Goal: Task Accomplishment & Management: Manage account settings

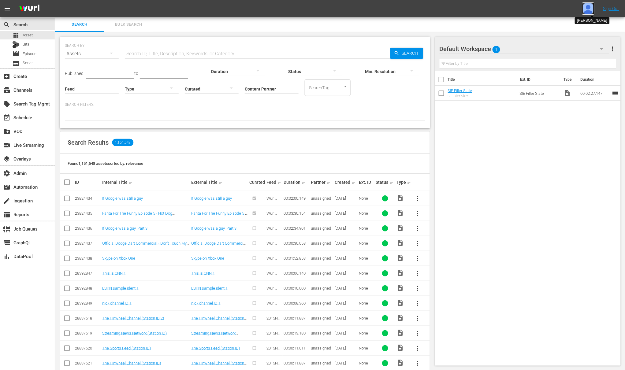
click at [591, 11] on img at bounding box center [588, 8] width 12 height 12
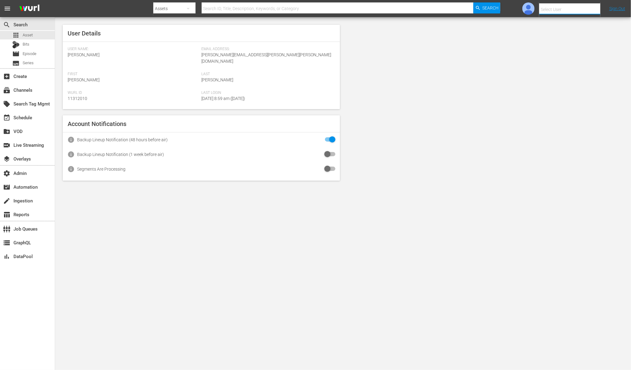
click at [582, 11] on input "text" at bounding box center [578, 9] width 78 height 15
click at [577, 45] on div "Amalia1 Garcia1 <amalia.garcia+testing1@wurl.com>" at bounding box center [559, 41] width 95 height 15
type input "Amalia1 Garcia1 (11312213)"
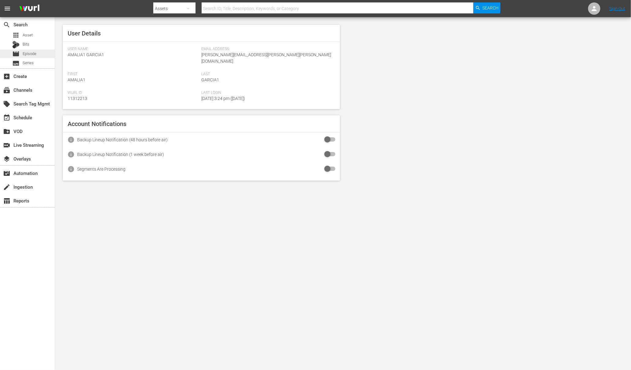
click at [21, 55] on div "movie Episode" at bounding box center [24, 54] width 24 height 9
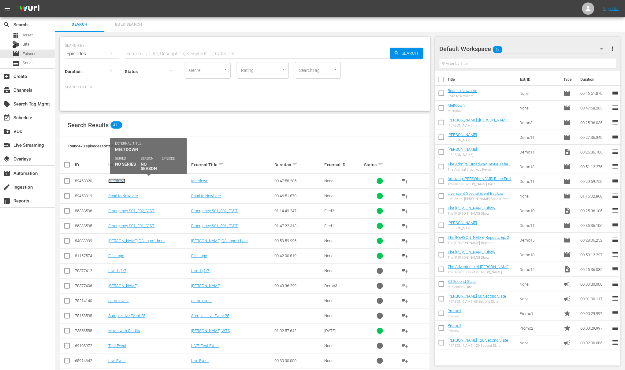
click at [121, 180] on link "Meltdown" at bounding box center [116, 181] width 17 height 5
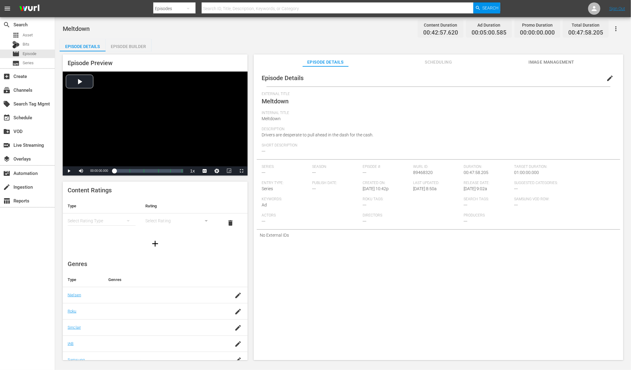
click at [559, 61] on span "Image Management" at bounding box center [551, 62] width 46 height 8
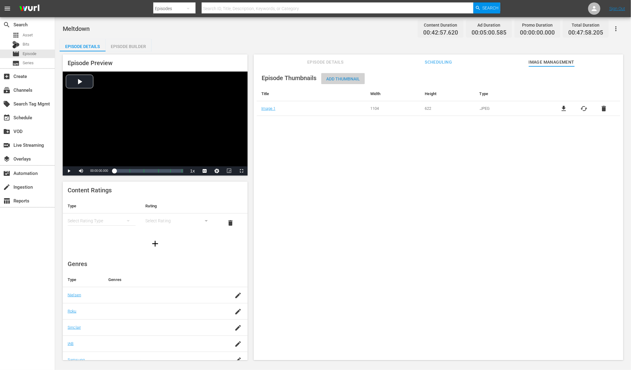
click at [334, 77] on span "Add Thumbnail" at bounding box center [342, 78] width 43 height 5
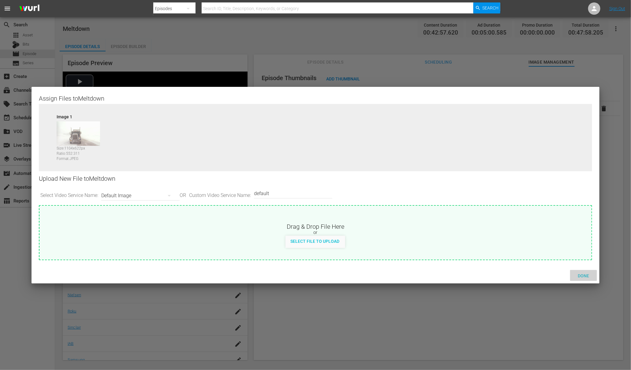
click at [585, 274] on span "Done" at bounding box center [583, 276] width 21 height 5
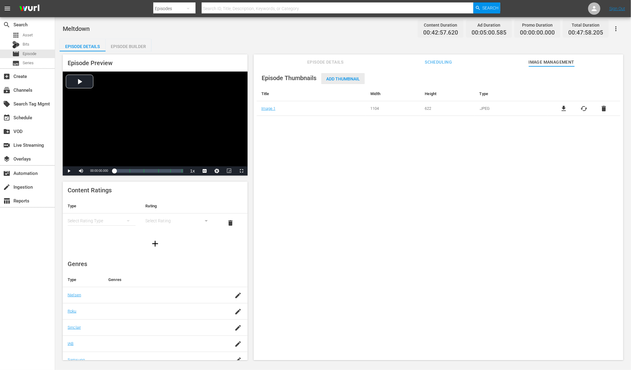
click at [342, 77] on span "Add Thumbnail" at bounding box center [342, 78] width 43 height 5
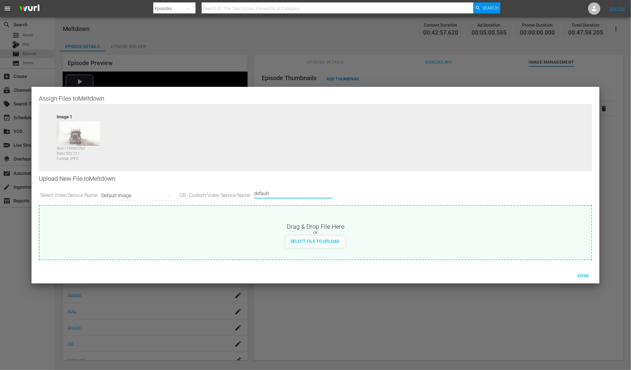
drag, startPoint x: 281, startPoint y: 195, endPoint x: 252, endPoint y: 191, distance: 29.0
click at [252, 191] on div "Select Video Service Name: Default Image OR Custom Video Service Name: Custom V…" at bounding box center [315, 195] width 553 height 19
click at [589, 276] on span "Done" at bounding box center [583, 276] width 21 height 5
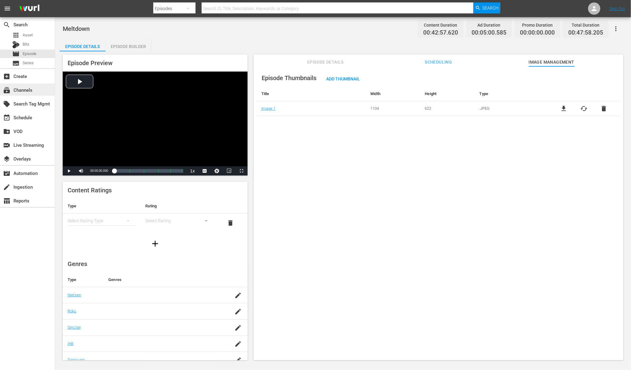
click at [26, 92] on div "subscriptions Channels" at bounding box center [17, 89] width 34 height 6
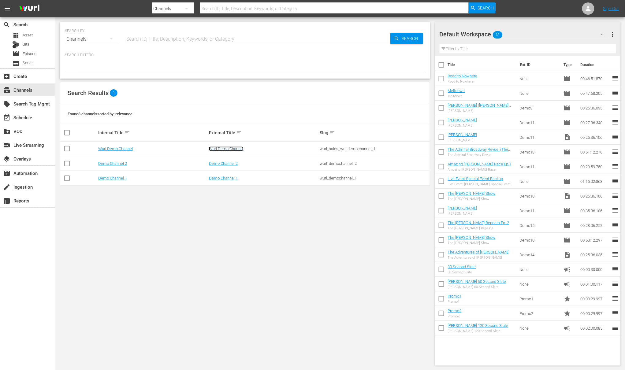
click at [231, 150] on link "Wurl Demo Channel" at bounding box center [226, 149] width 35 height 5
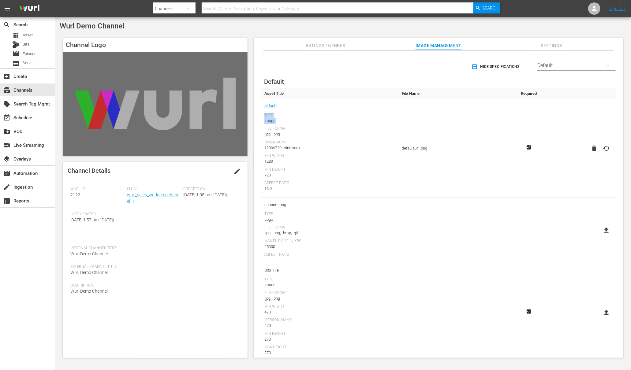
drag, startPoint x: 279, startPoint y: 119, endPoint x: 264, endPoint y: 116, distance: 14.9
click at [264, 116] on div "Type Image" at bounding box center [329, 118] width 131 height 11
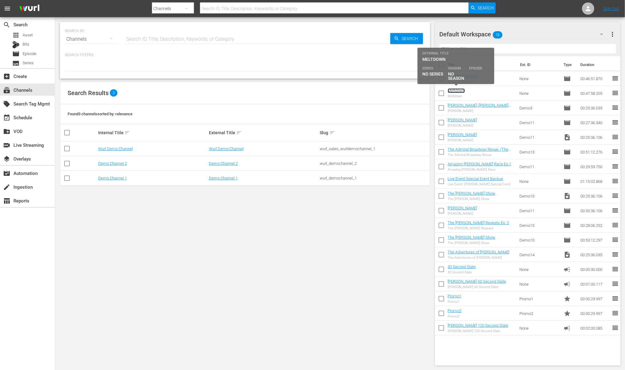
click at [456, 91] on link "Meltdown" at bounding box center [456, 90] width 17 height 5
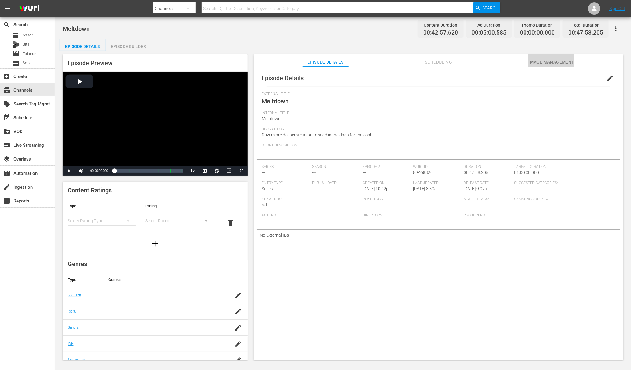
click at [542, 60] on span "Image Management" at bounding box center [551, 62] width 46 height 8
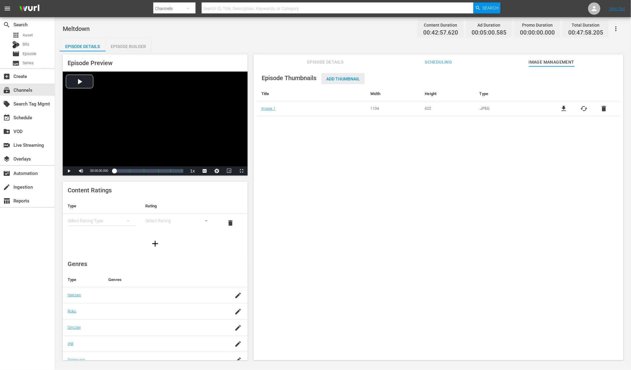
click at [336, 79] on span "Add Thumbnail" at bounding box center [342, 78] width 43 height 5
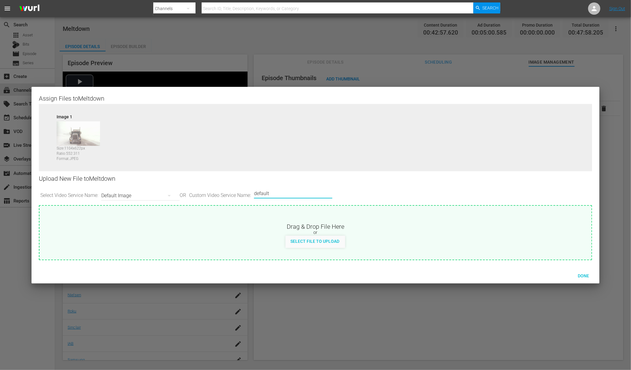
drag, startPoint x: 278, startPoint y: 194, endPoint x: 261, endPoint y: 194, distance: 17.7
click at [261, 194] on input "default" at bounding box center [291, 193] width 75 height 15
click at [173, 195] on icon "button" at bounding box center [169, 195] width 7 height 7
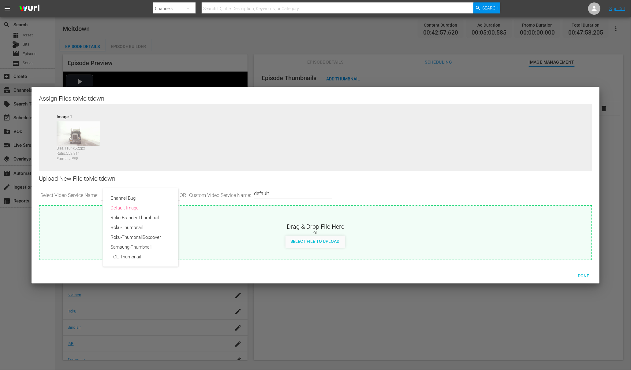
click at [363, 183] on div "Channel Bug Default Image Roku-BrandedThumbnail Roku-Thumbnail Roku-ThumbnailBo…" at bounding box center [315, 185] width 631 height 370
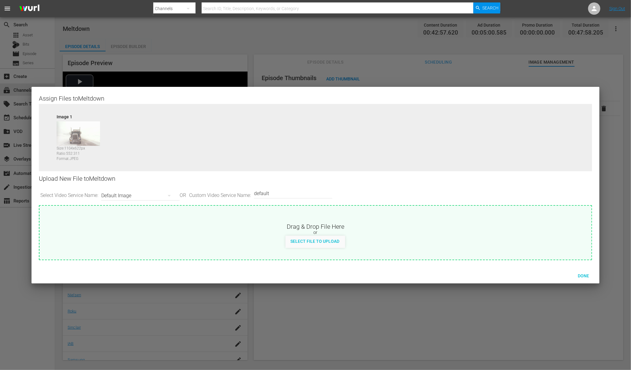
click at [119, 194] on div "Default Image" at bounding box center [138, 195] width 75 height 17
